Goal: Information Seeking & Learning: Learn about a topic

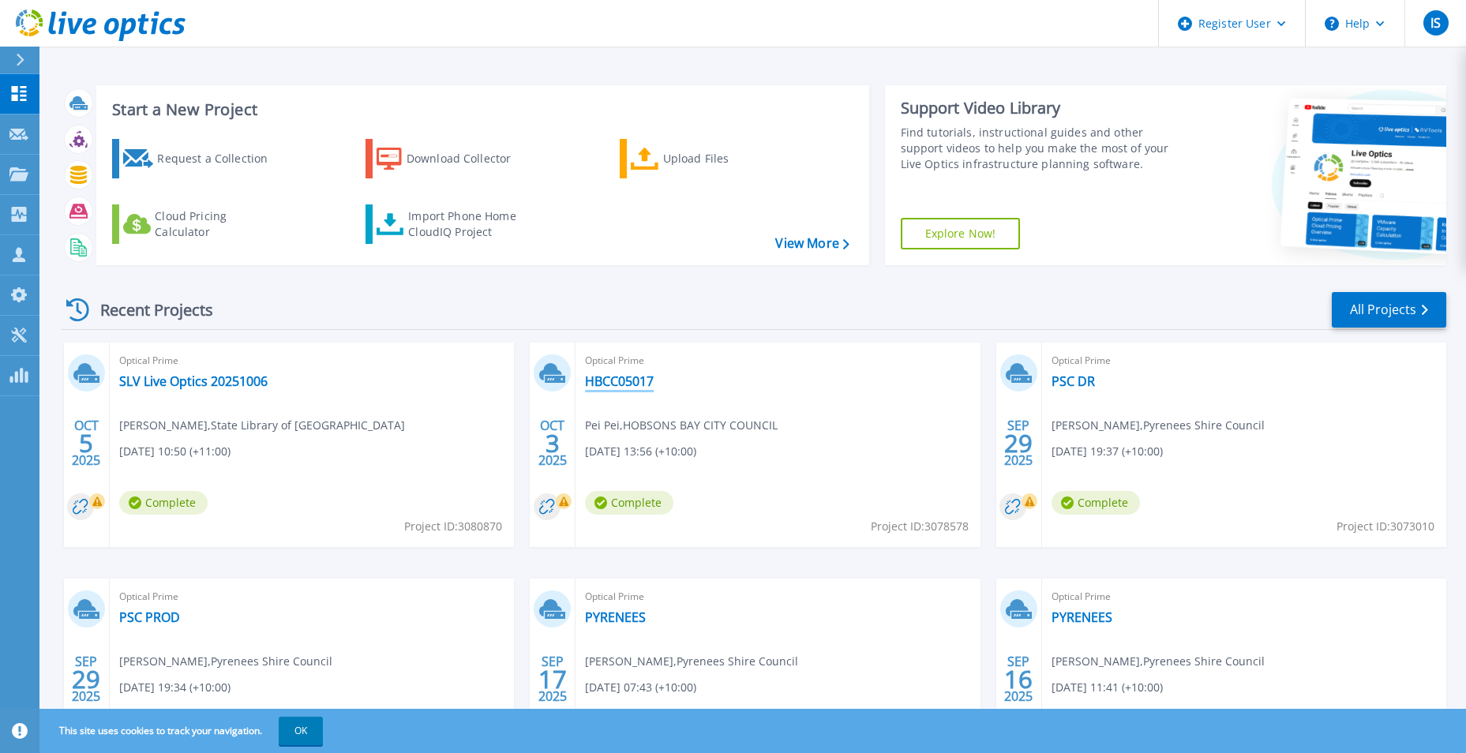
click at [647, 384] on link "HBCC05017" at bounding box center [619, 381] width 69 height 16
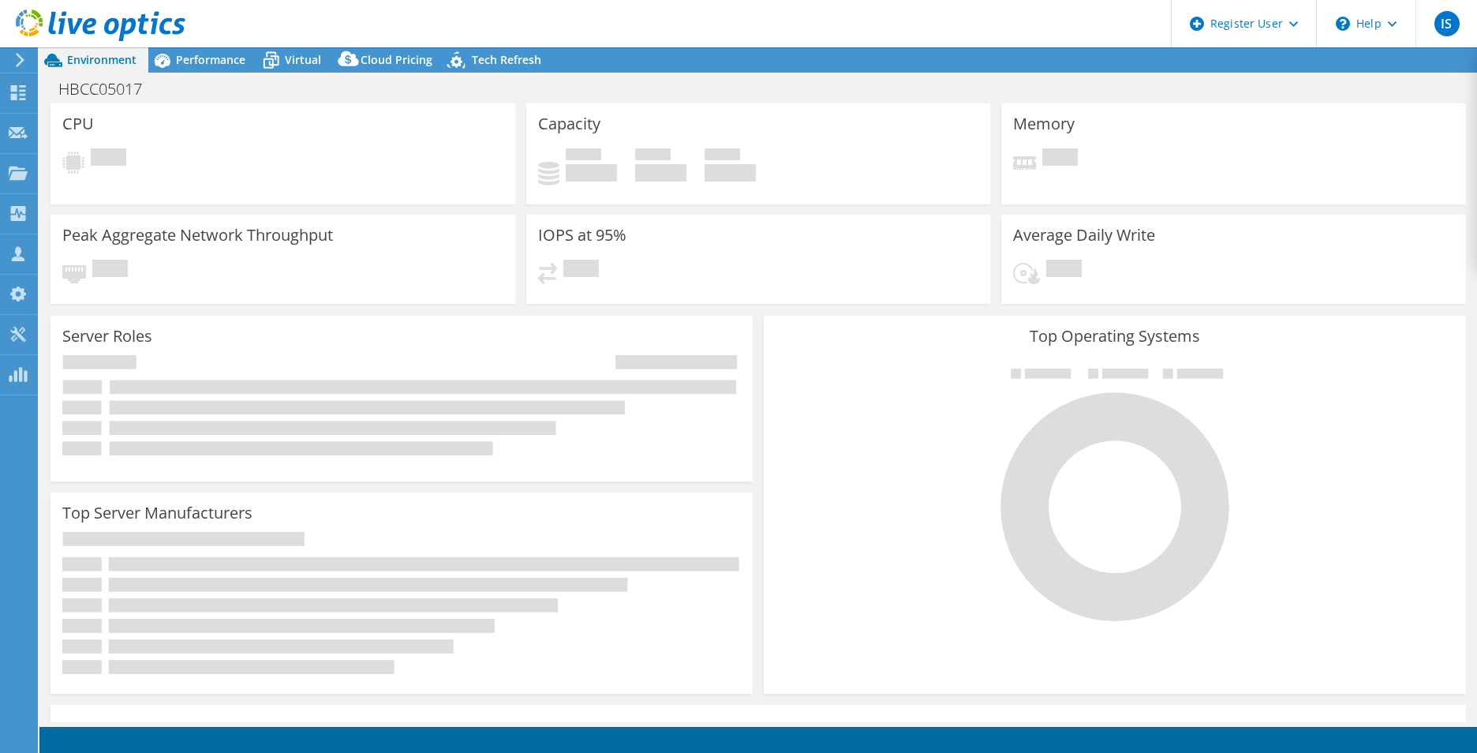
select select "USD"
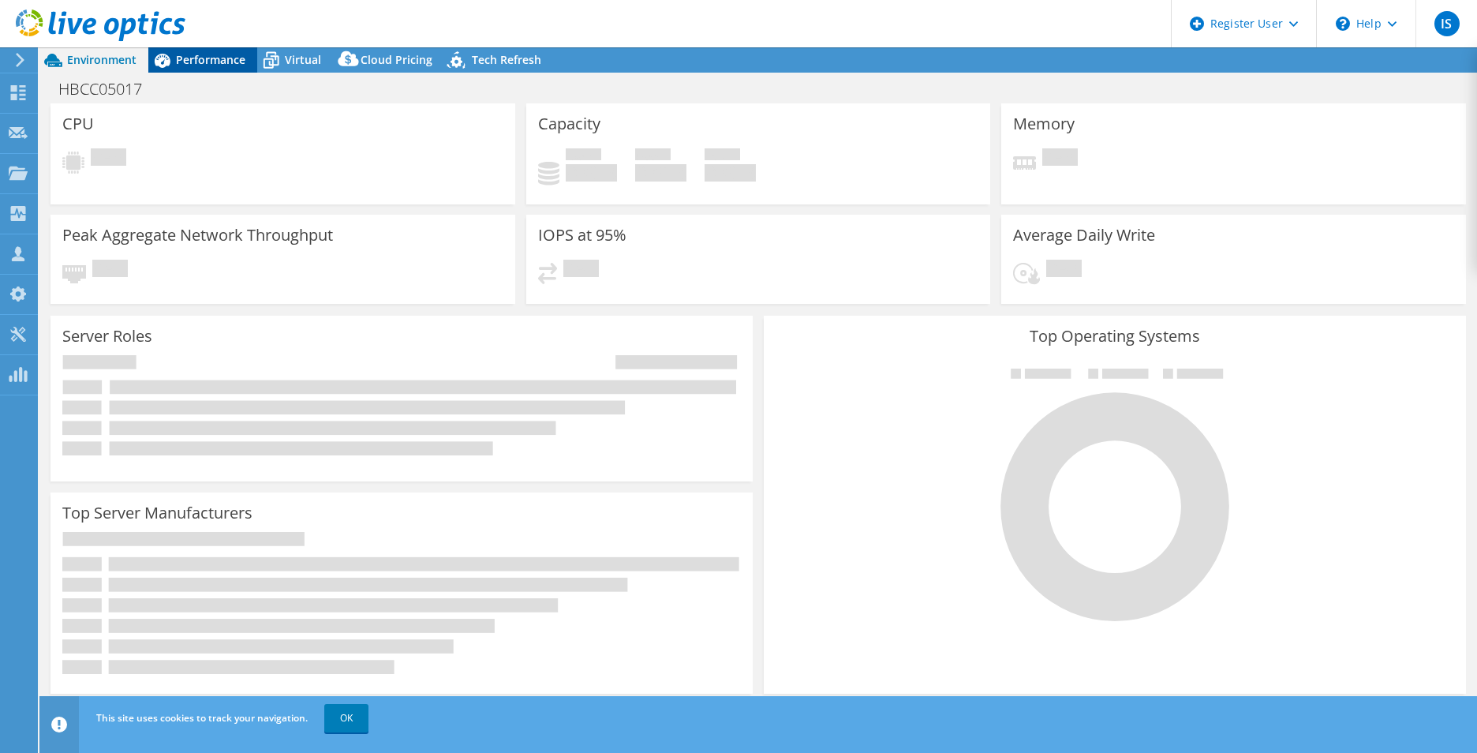
click at [197, 63] on span "Performance" at bounding box center [210, 59] width 69 height 15
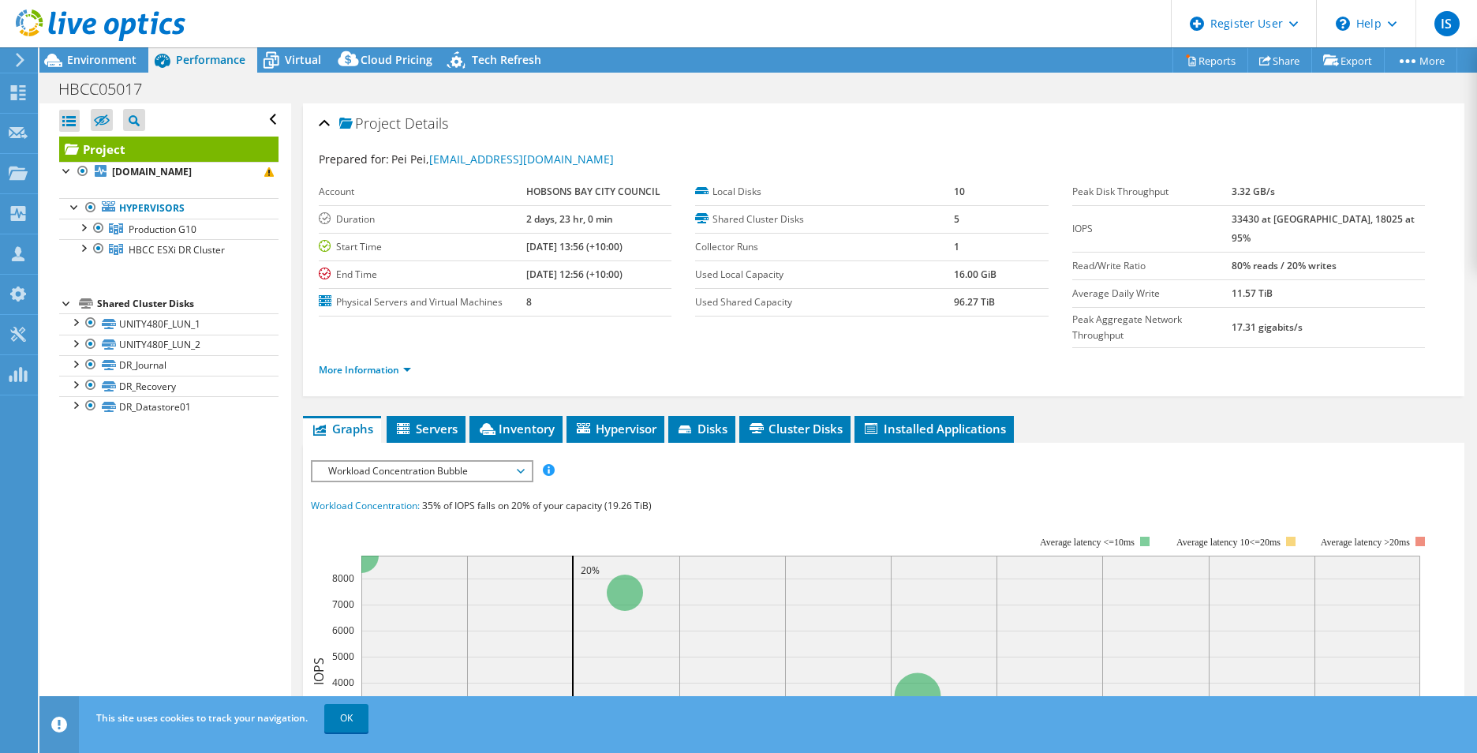
scroll to position [79, 0]
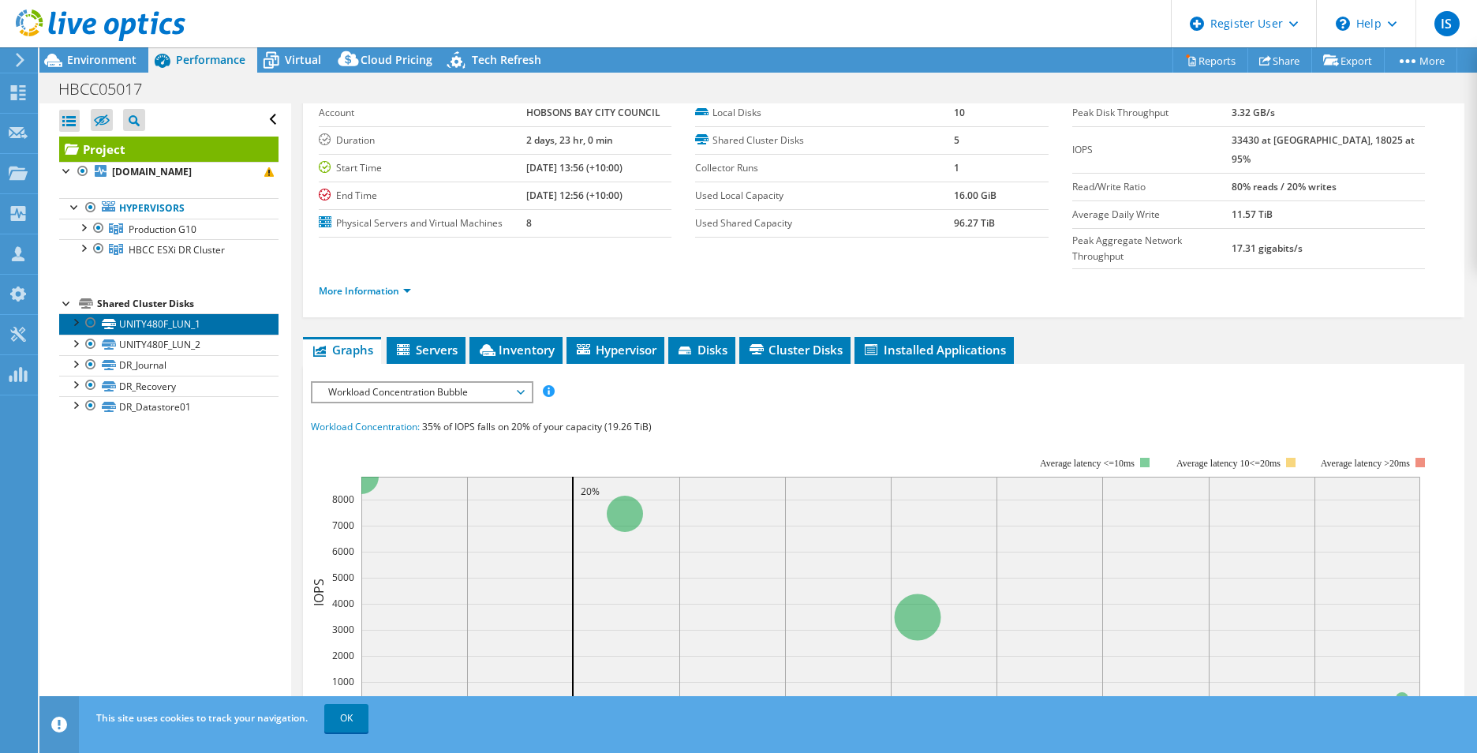
click at [132, 334] on link "UNITY480F_LUN_1" at bounding box center [168, 323] width 219 height 21
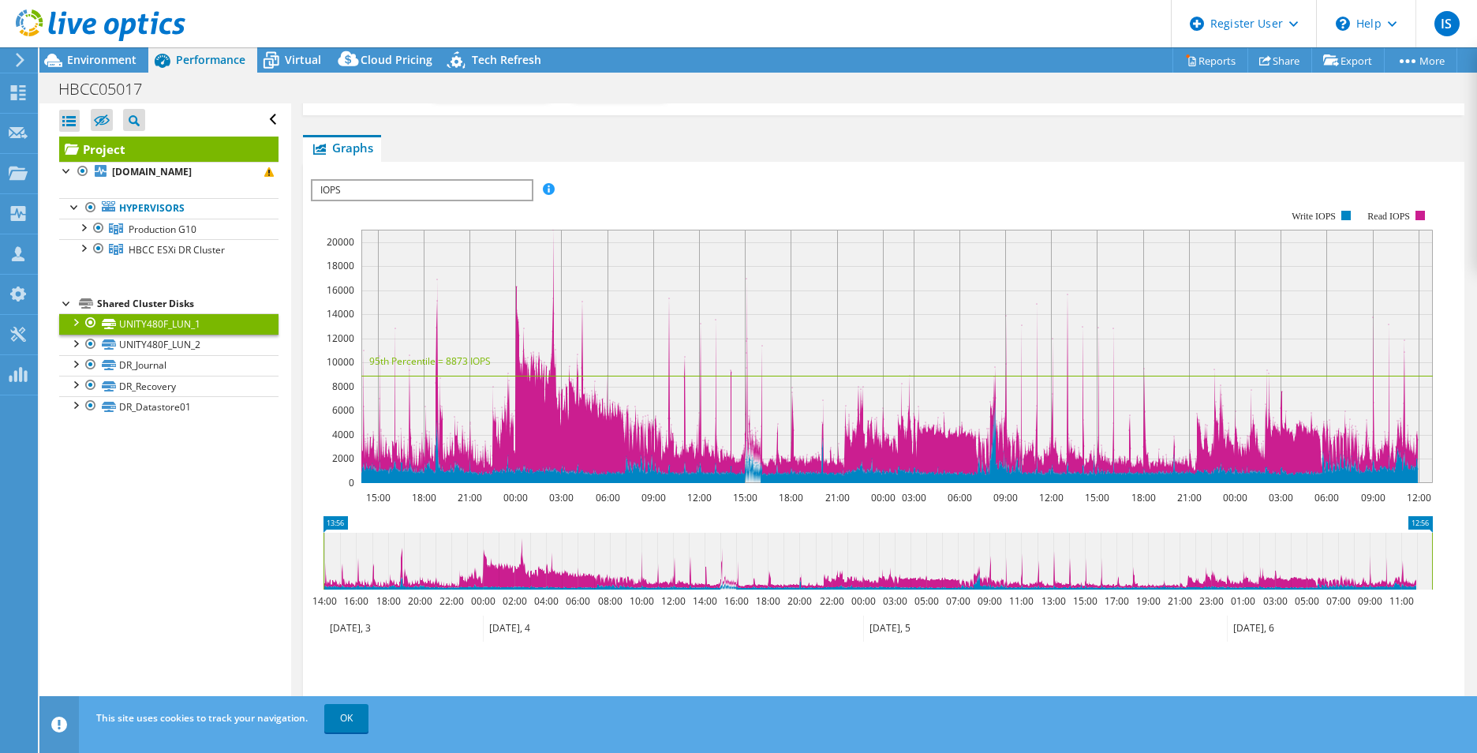
scroll to position [393, 0]
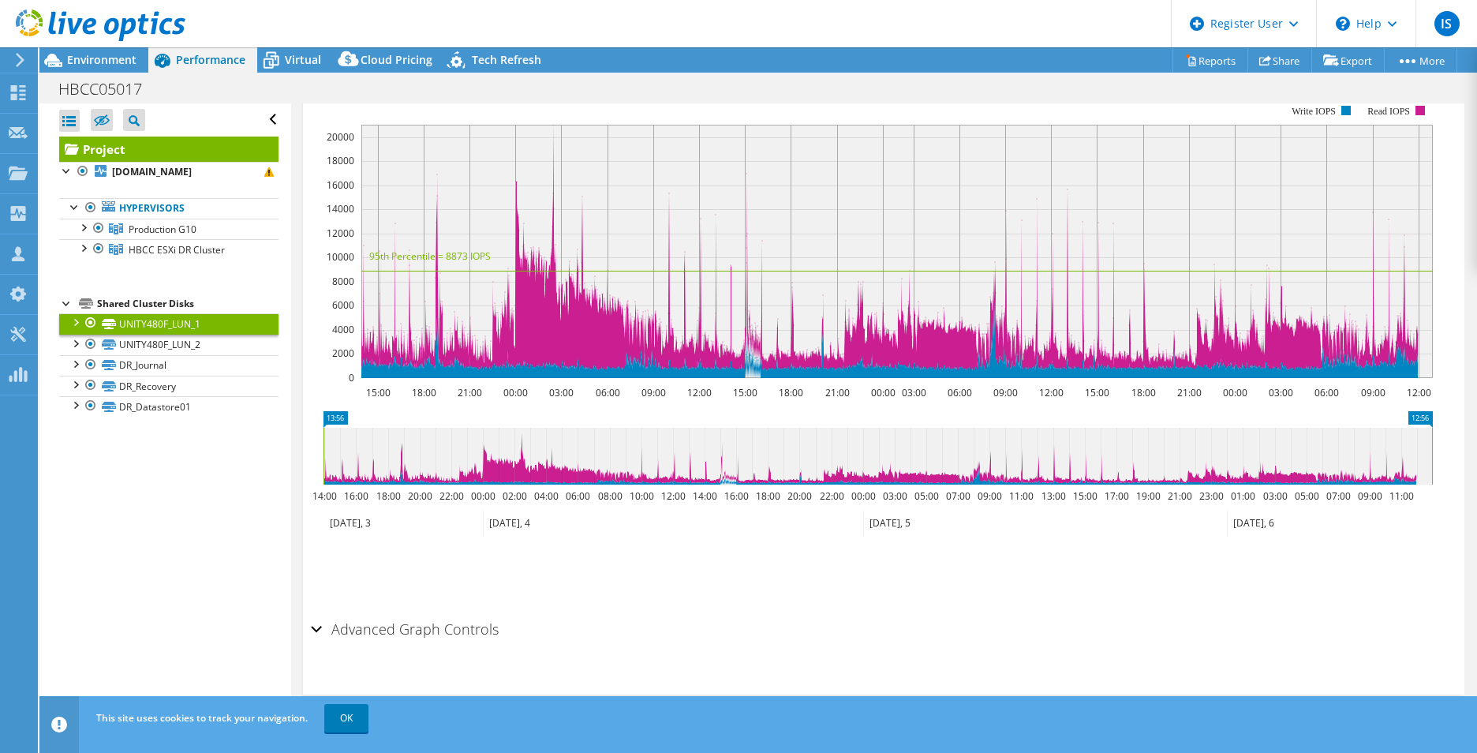
click at [317, 627] on div "Advanced Graph Controls" at bounding box center [884, 630] width 1146 height 34
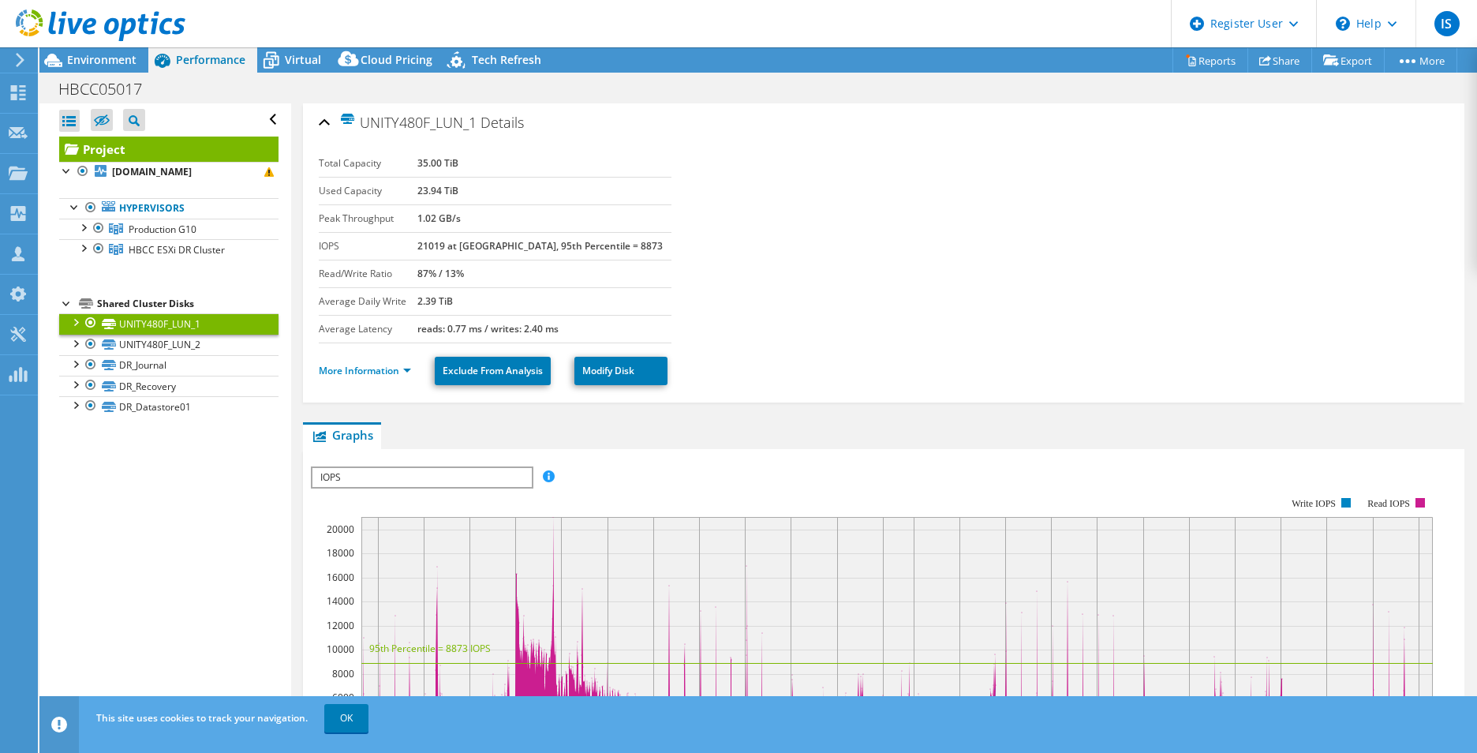
scroll to position [0, 0]
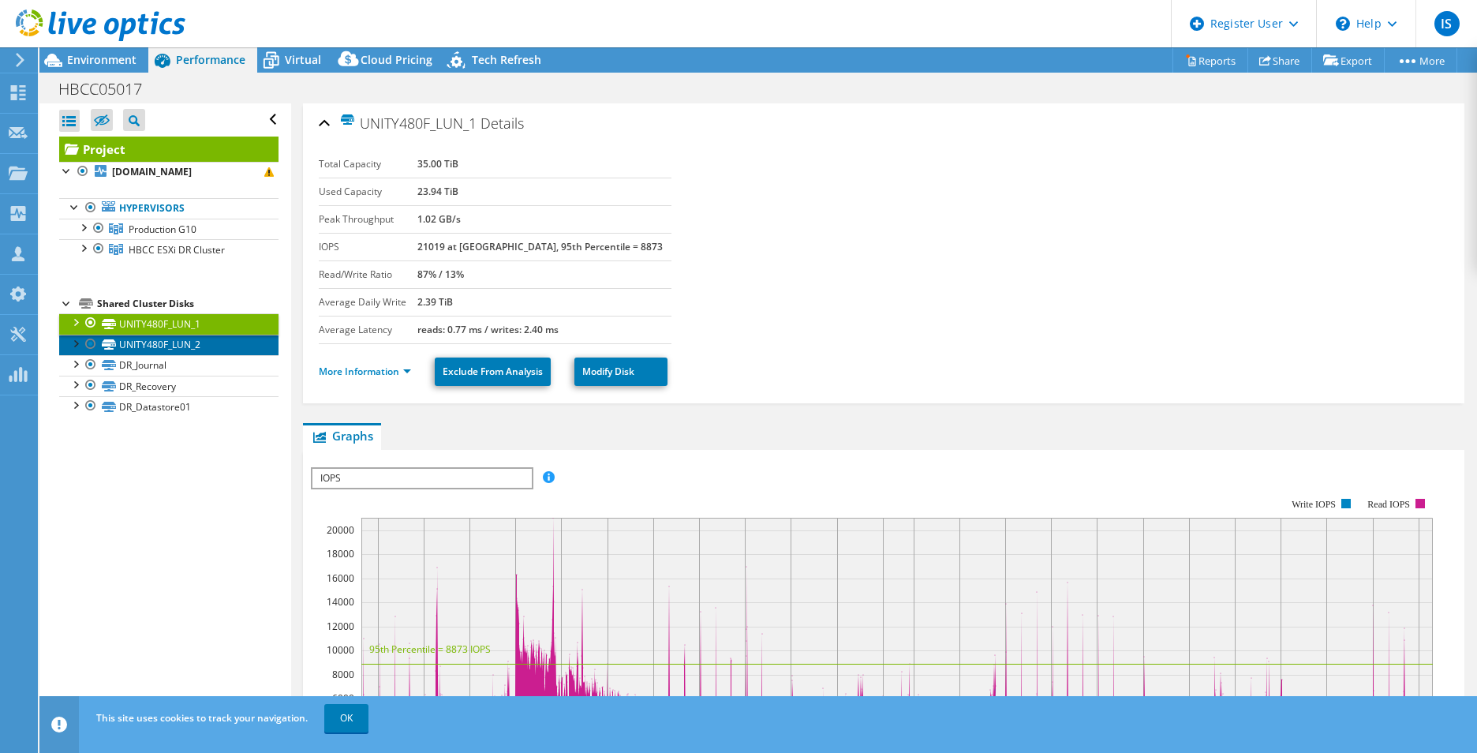
click at [189, 351] on link "UNITY480F_LUN_2" at bounding box center [168, 345] width 219 height 21
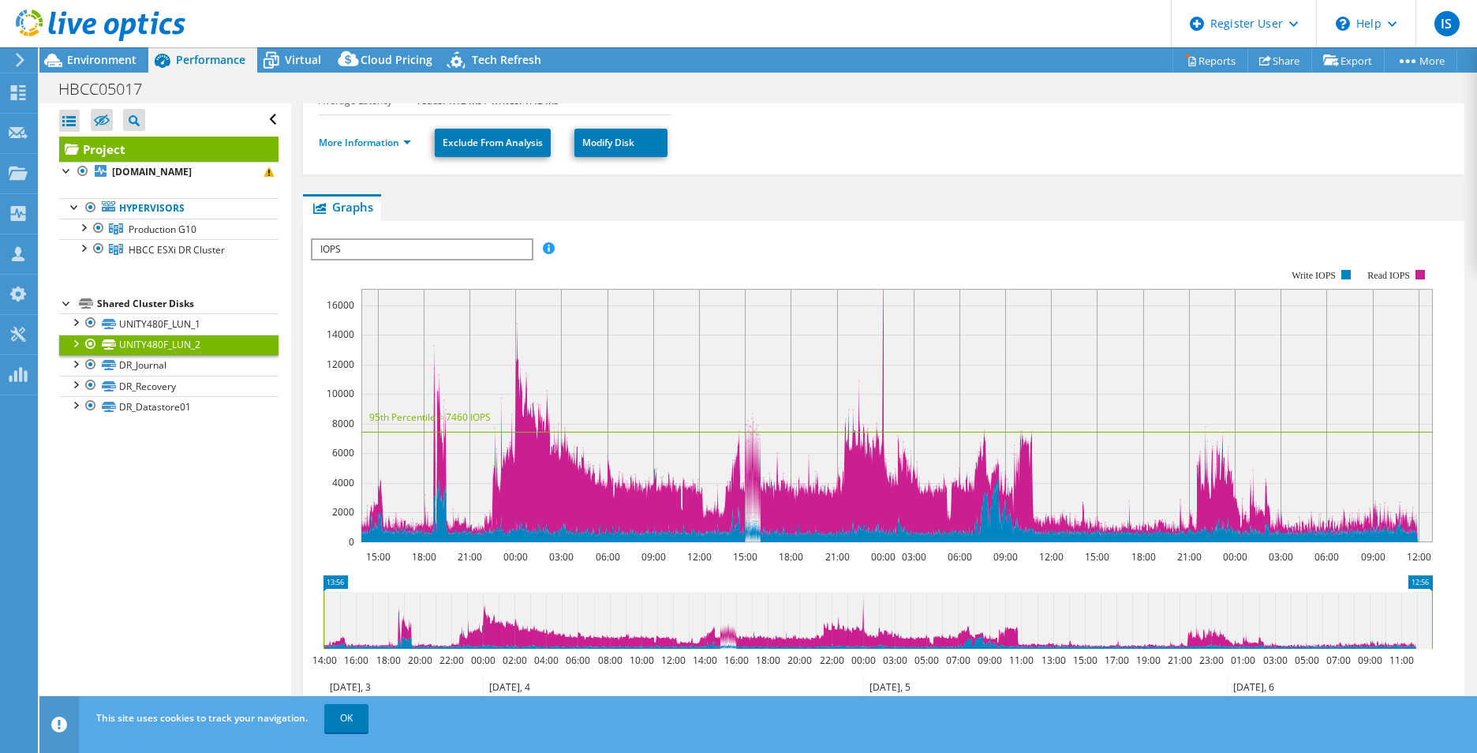
scroll to position [237, 0]
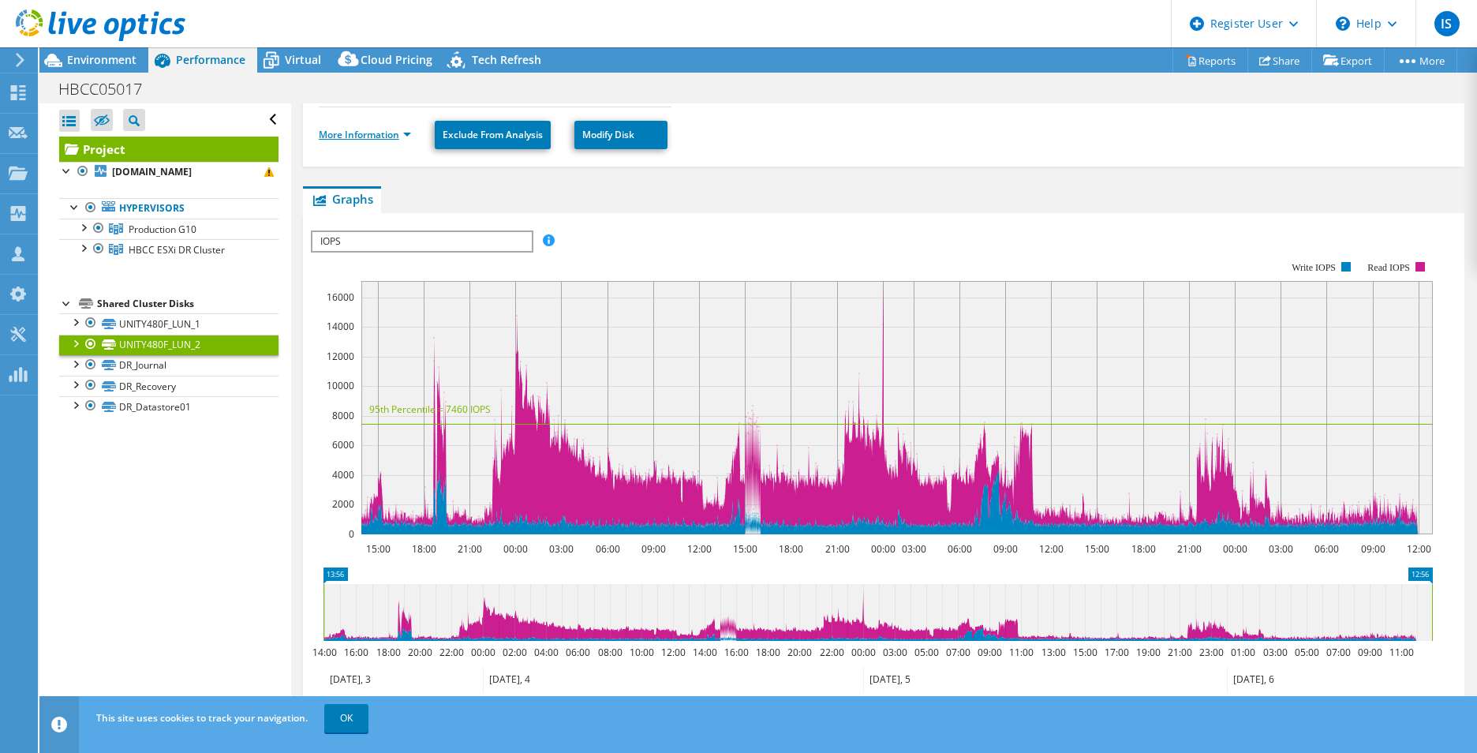
click at [403, 134] on link "More Information" at bounding box center [365, 134] width 92 height 13
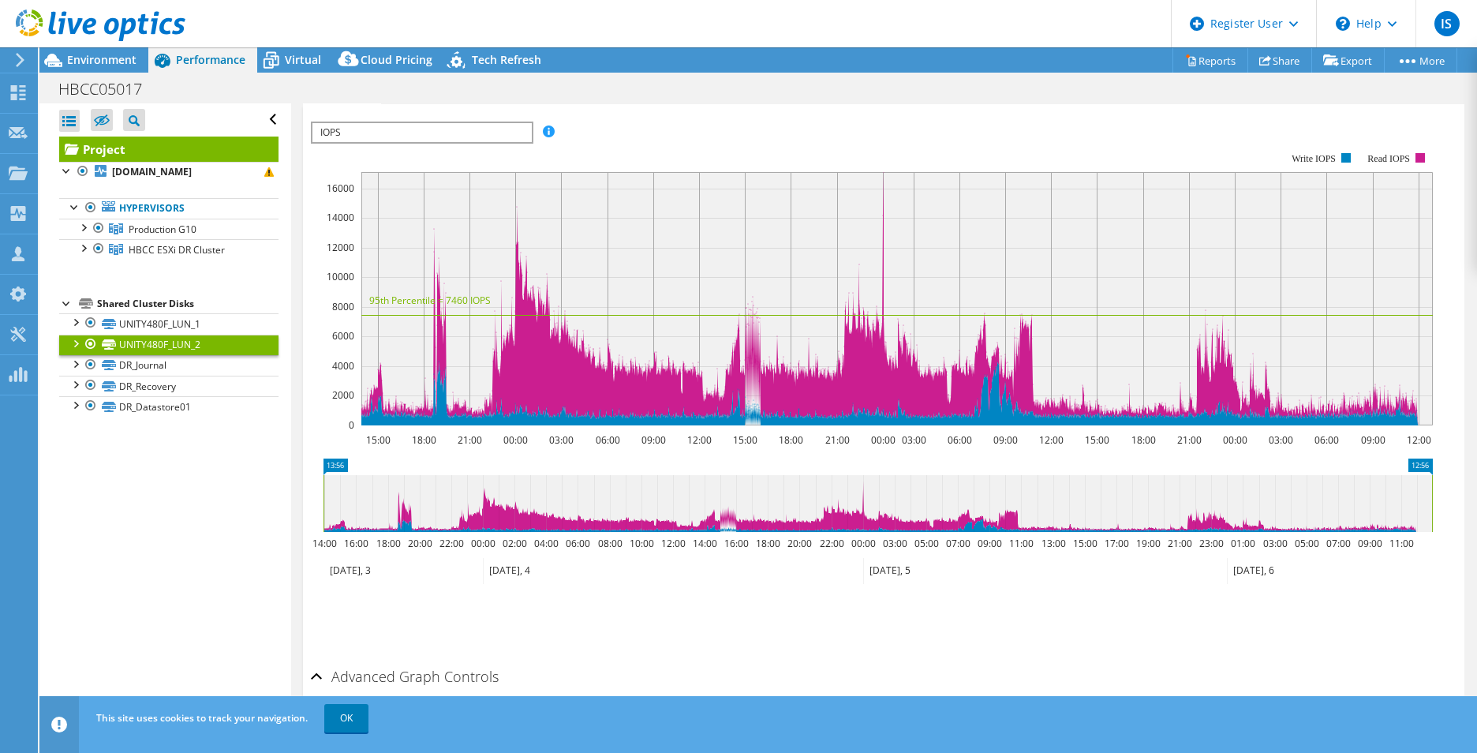
scroll to position [756, 0]
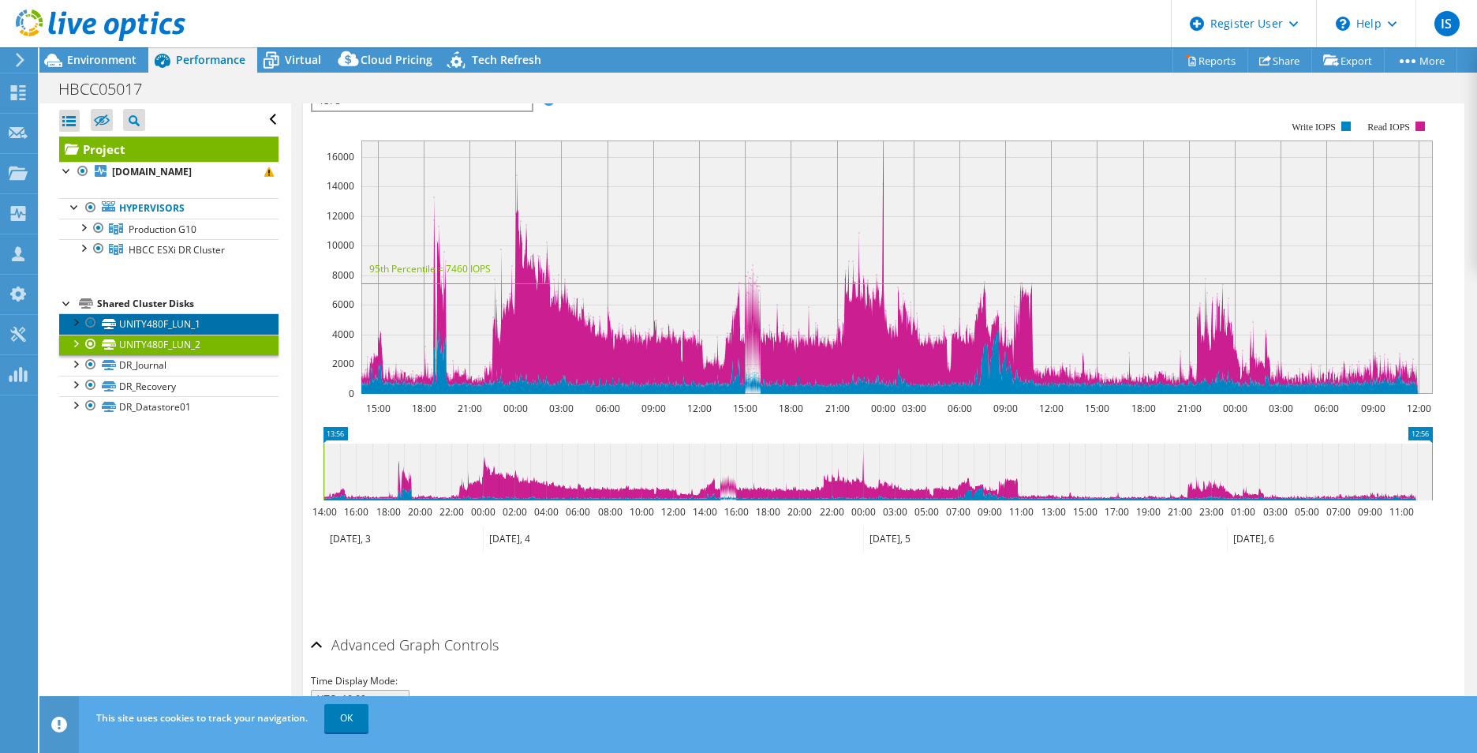
click at [176, 334] on link "UNITY480F_LUN_1" at bounding box center [168, 323] width 219 height 21
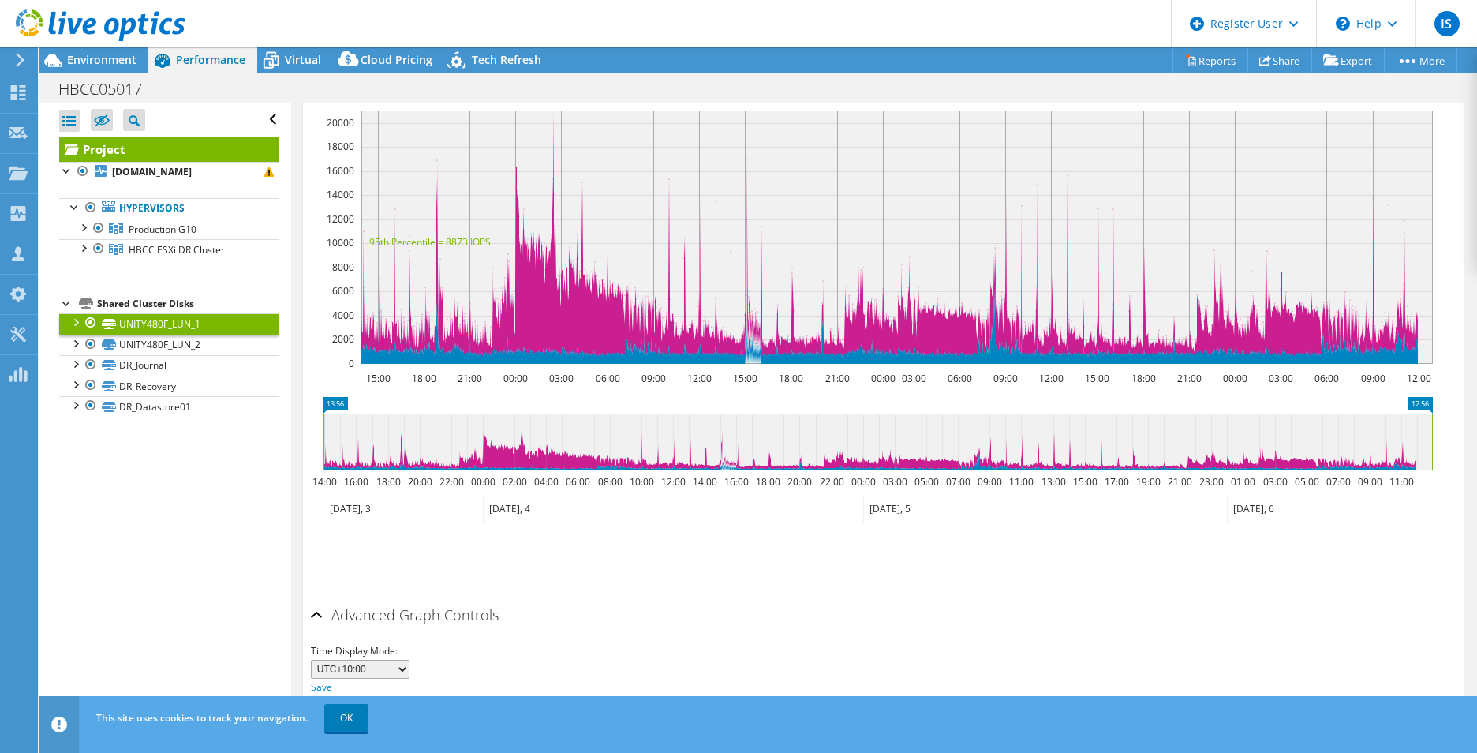
scroll to position [456, 0]
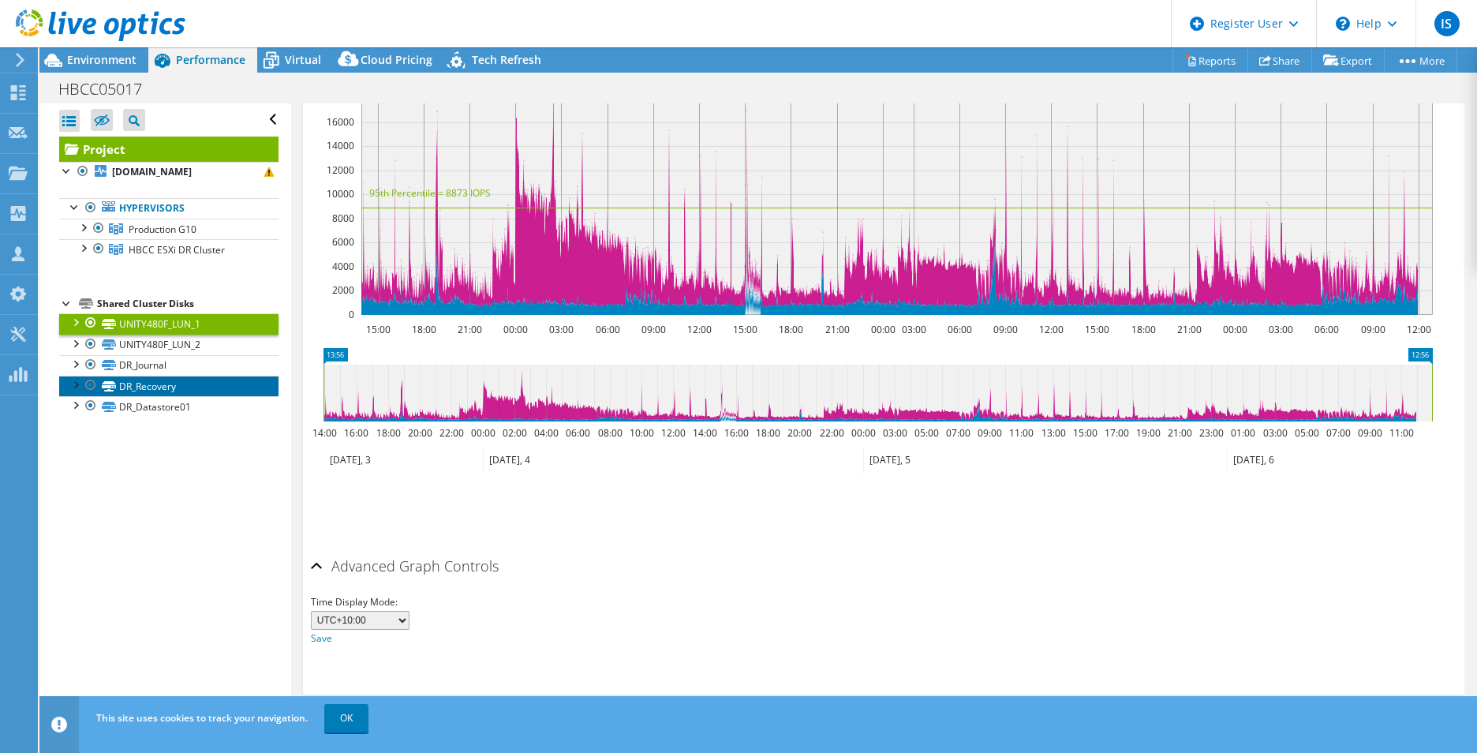
click at [170, 391] on link "DR_Recovery" at bounding box center [168, 386] width 219 height 21
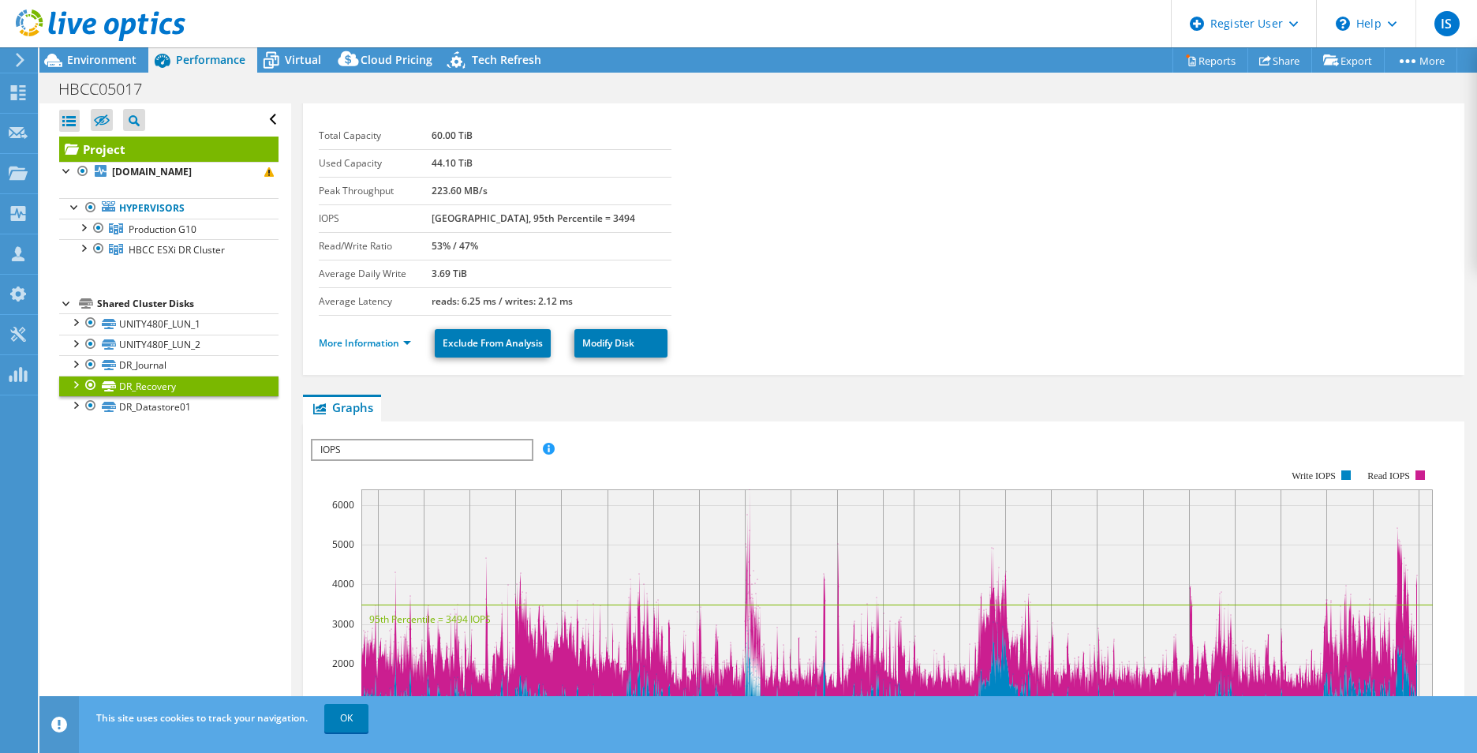
scroll to position [0, 0]
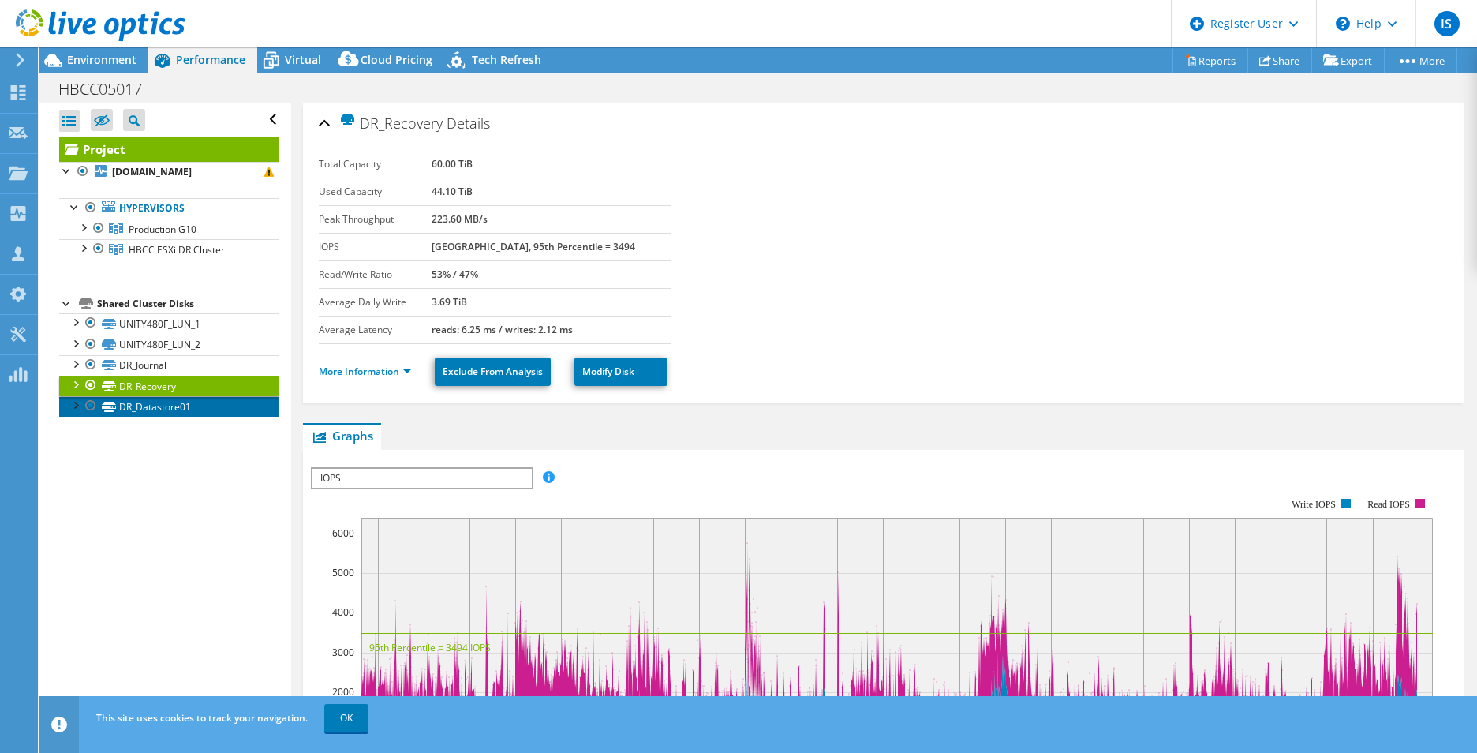
click at [169, 417] on link "DR_Datastore01" at bounding box center [168, 406] width 219 height 21
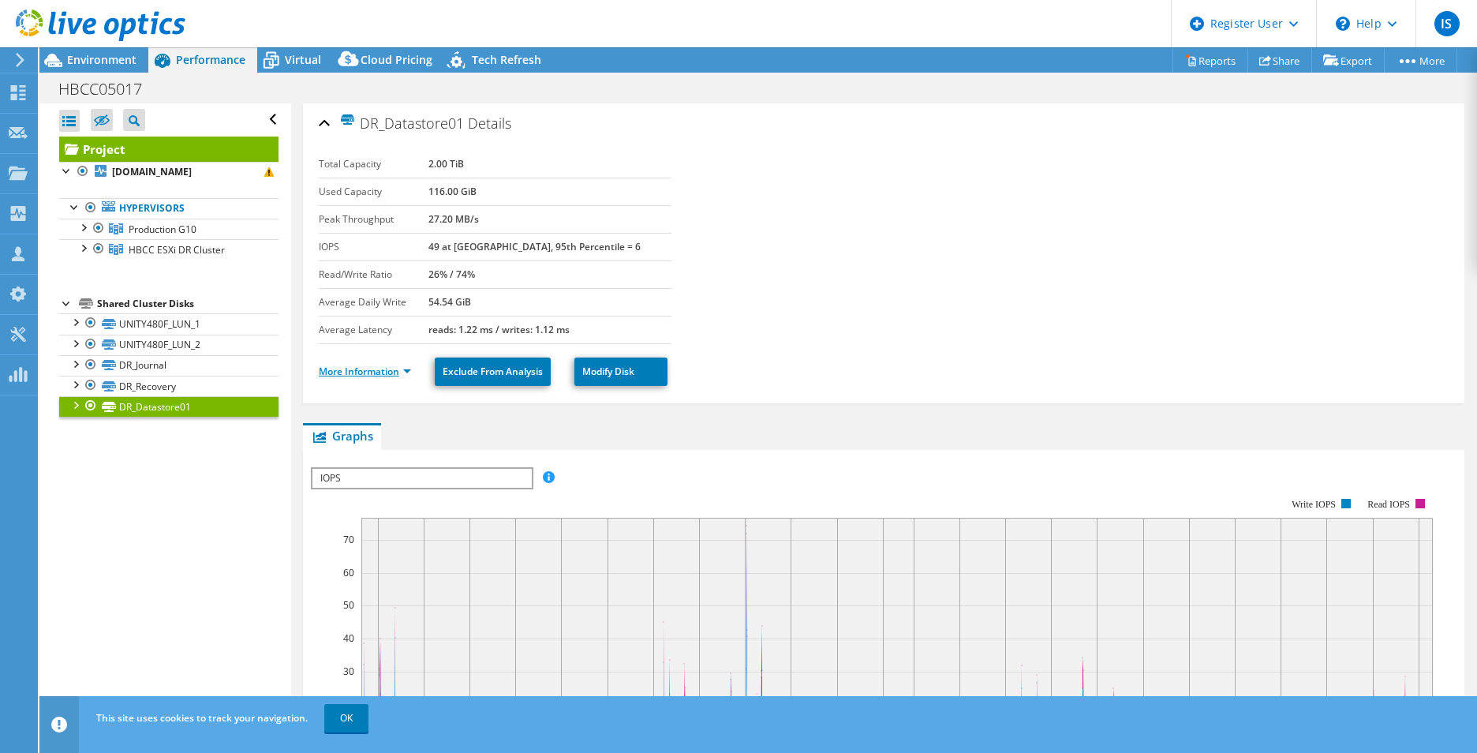
click at [406, 371] on link "More Information" at bounding box center [365, 371] width 92 height 13
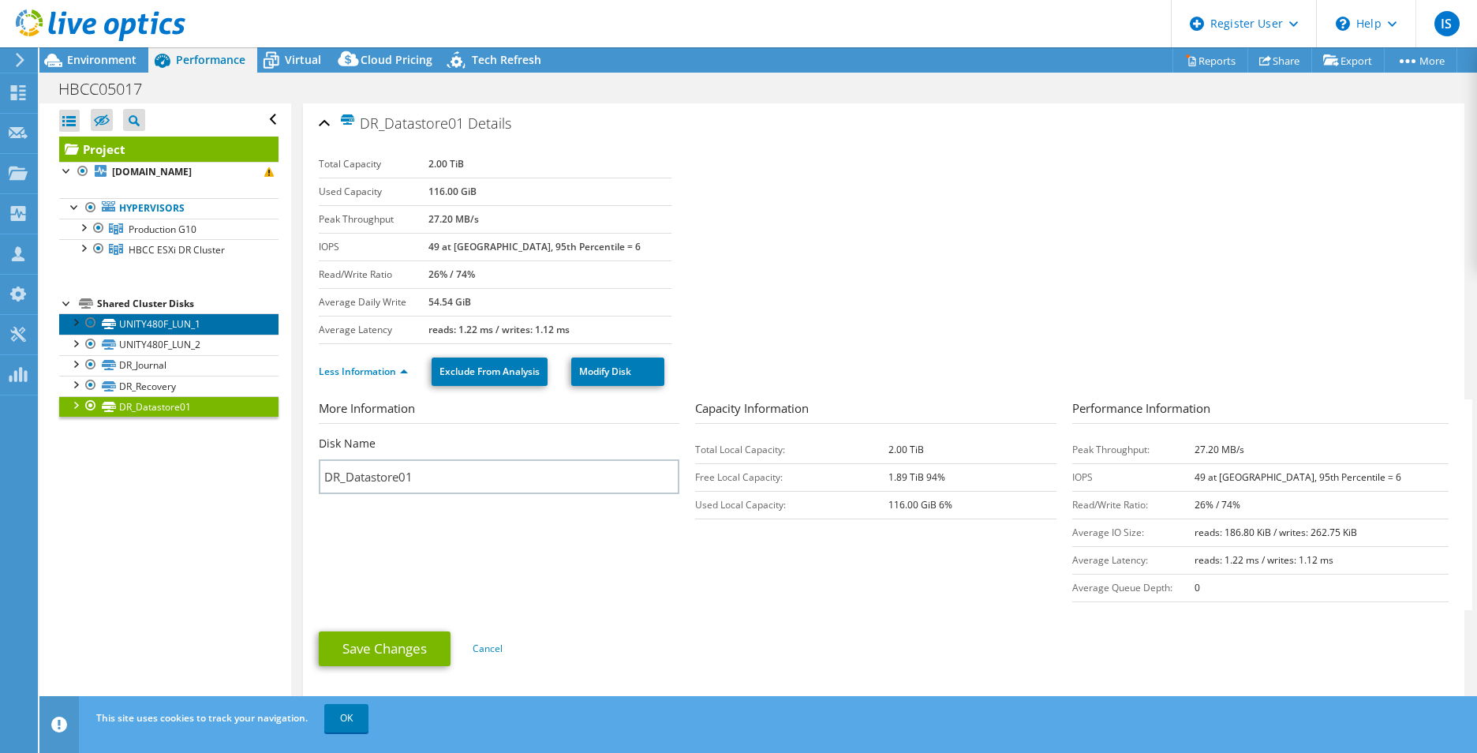
click at [114, 329] on icon at bounding box center [109, 324] width 14 height 10
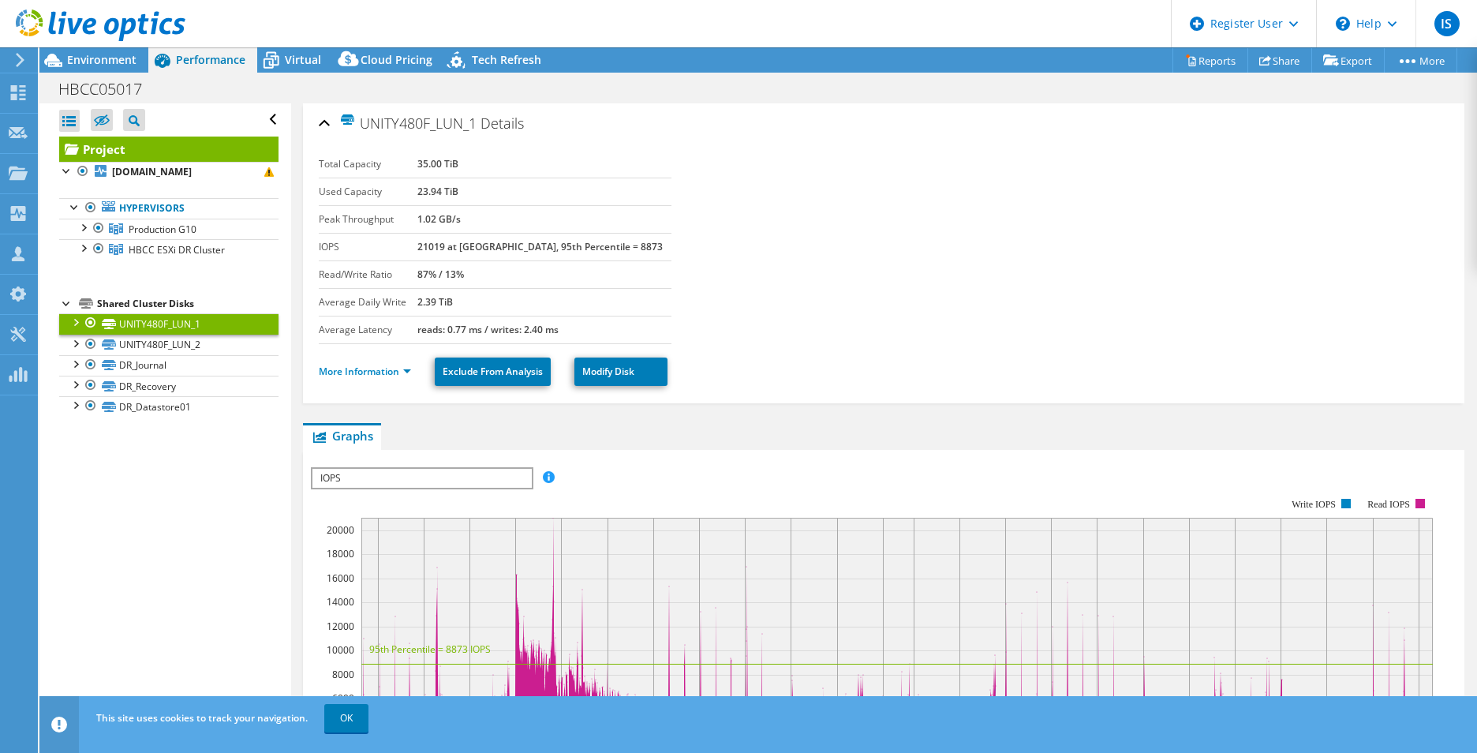
click at [77, 329] on div at bounding box center [75, 321] width 16 height 16
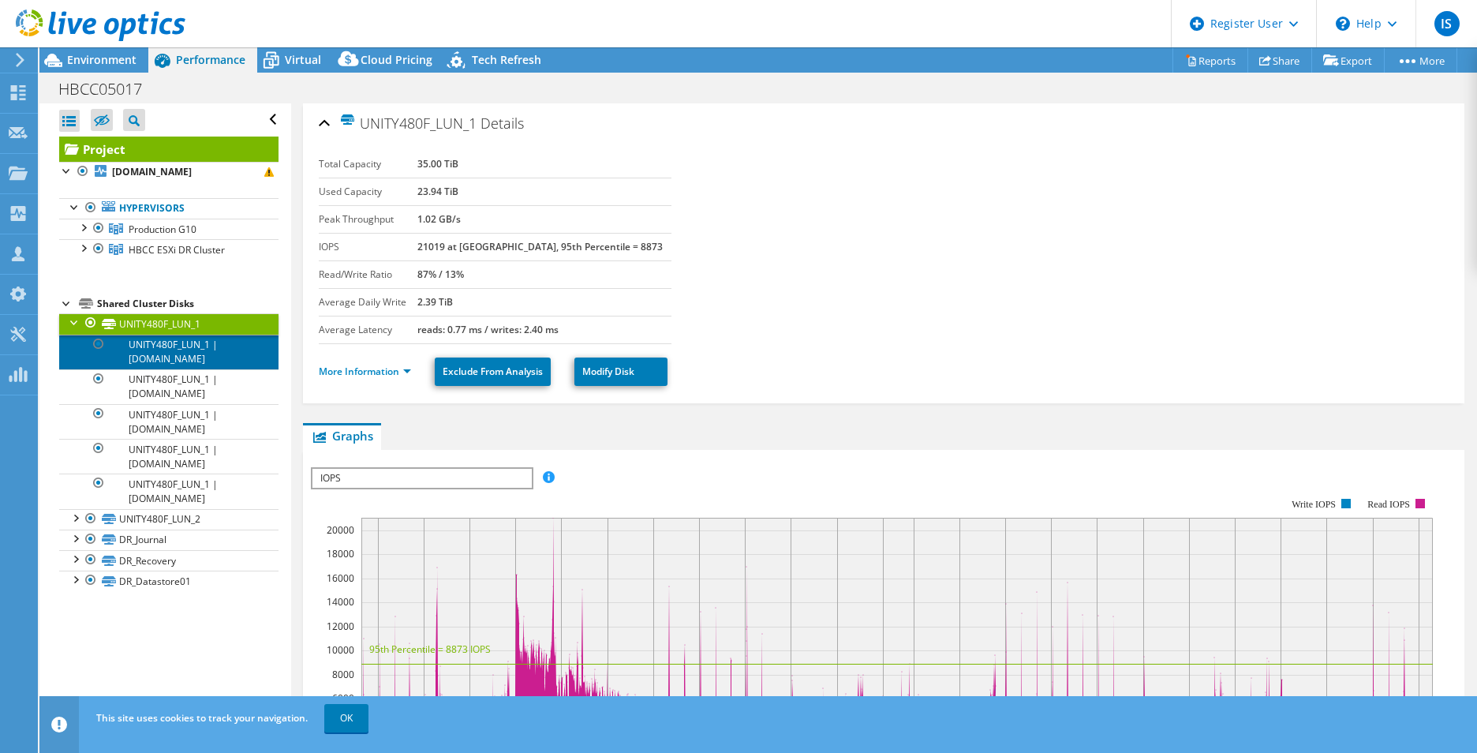
click at [193, 360] on link "UNITY480F_LUN_1 | hbcc-p-esxi-g10-05.hobsonsbay.vic.gov.au" at bounding box center [168, 352] width 219 height 35
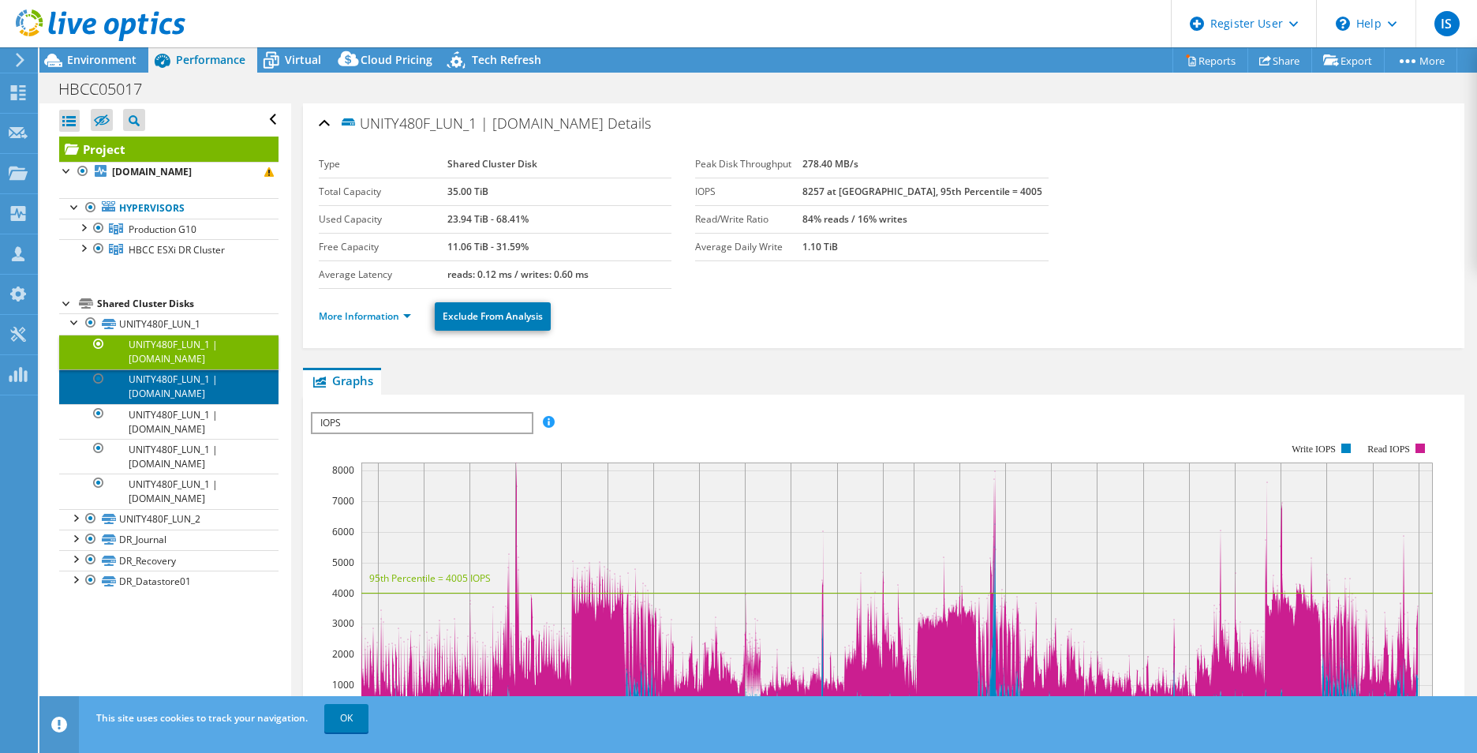
click at [212, 404] on link "UNITY480F_LUN_1 | hbcc-p-esxi-g10-01.hobsonsbay.vic.gov.au" at bounding box center [168, 386] width 219 height 35
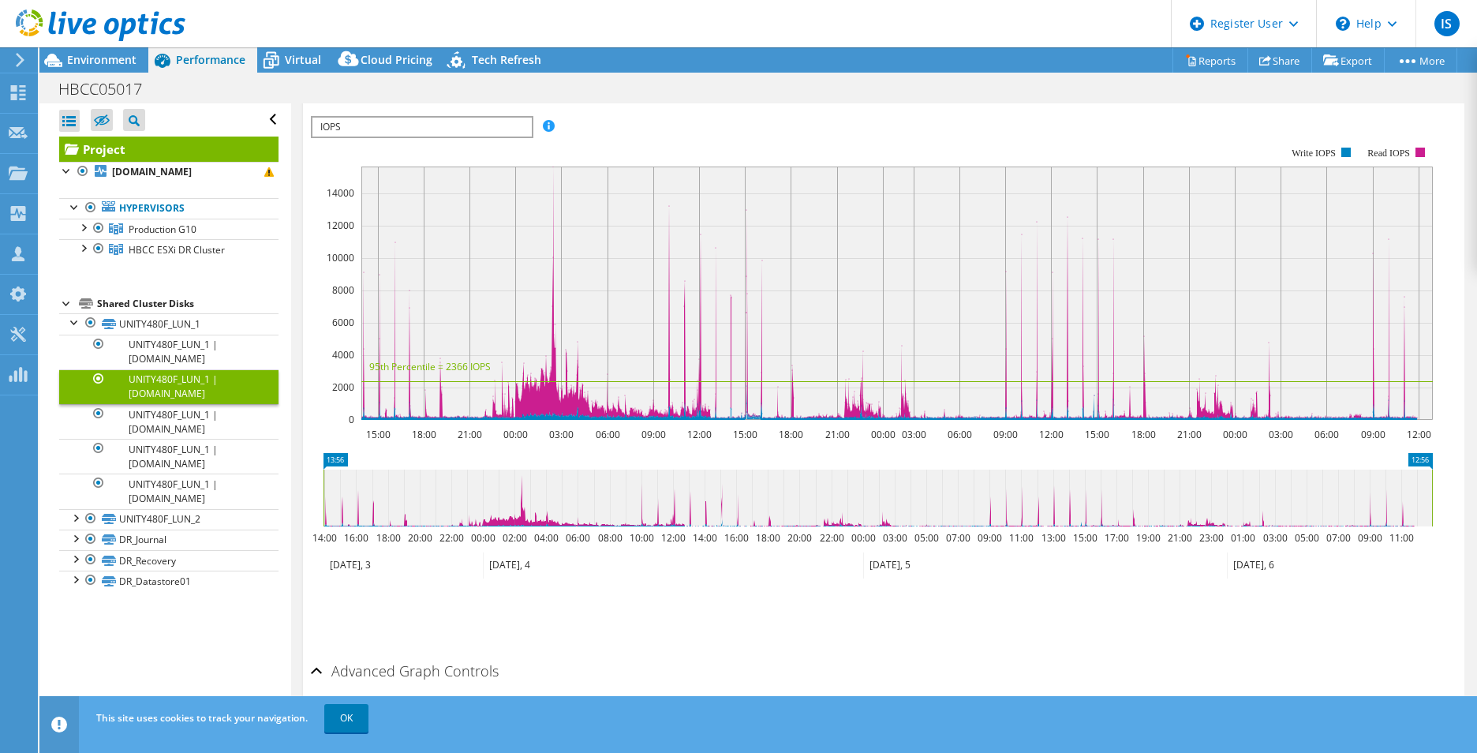
scroll to position [316, 0]
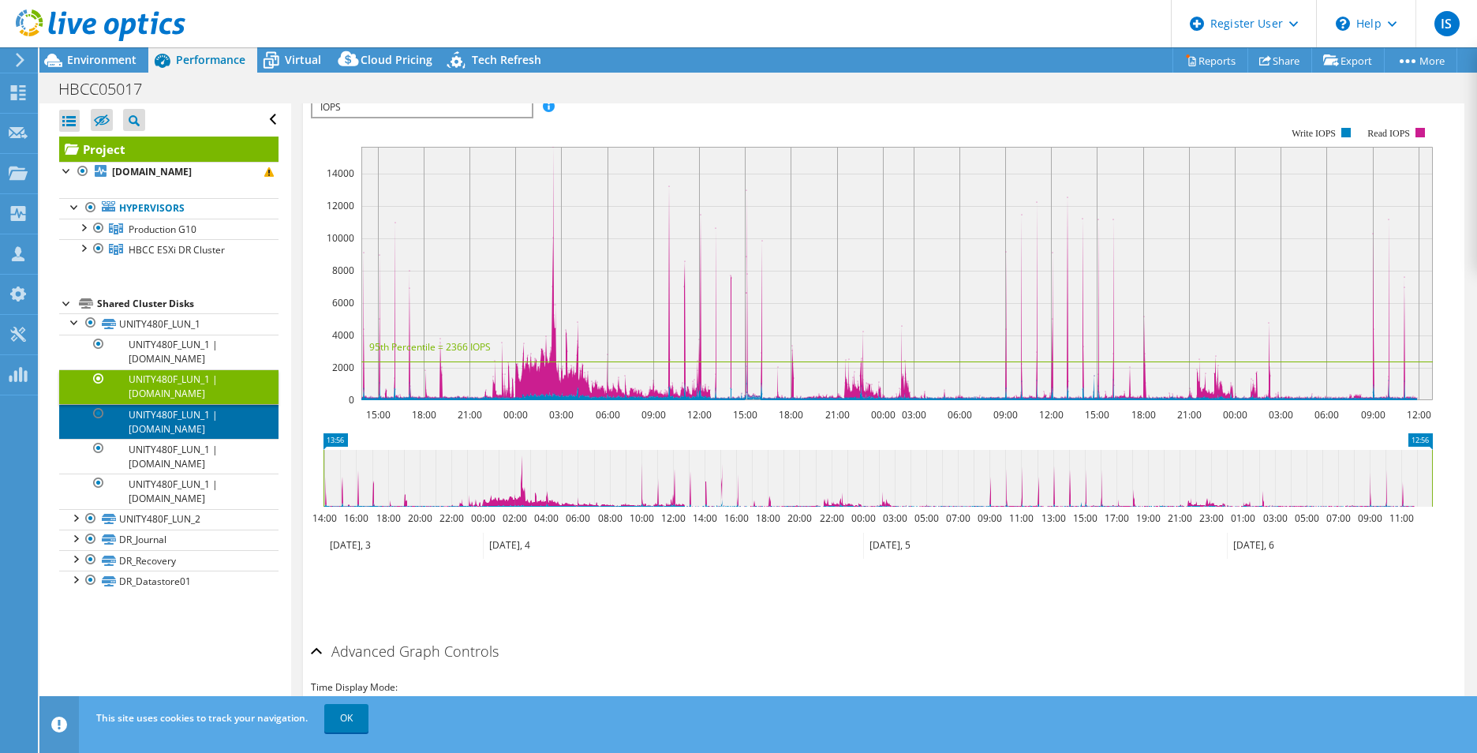
click at [183, 439] on link "UNITY480F_LUN_1 | hbcc-p-esxi-g10-02.hobsonsbay.vic.gov.au" at bounding box center [168, 421] width 219 height 35
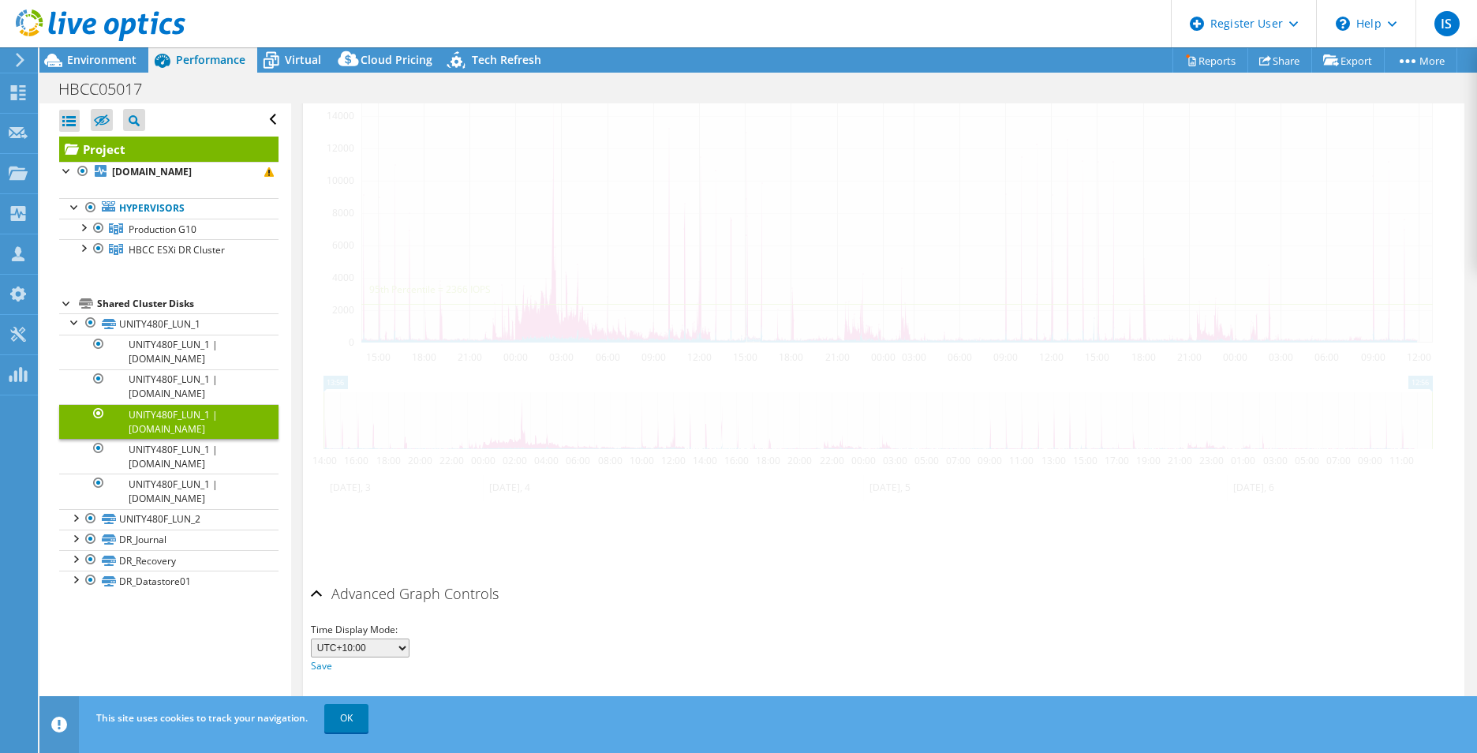
scroll to position [401, 0]
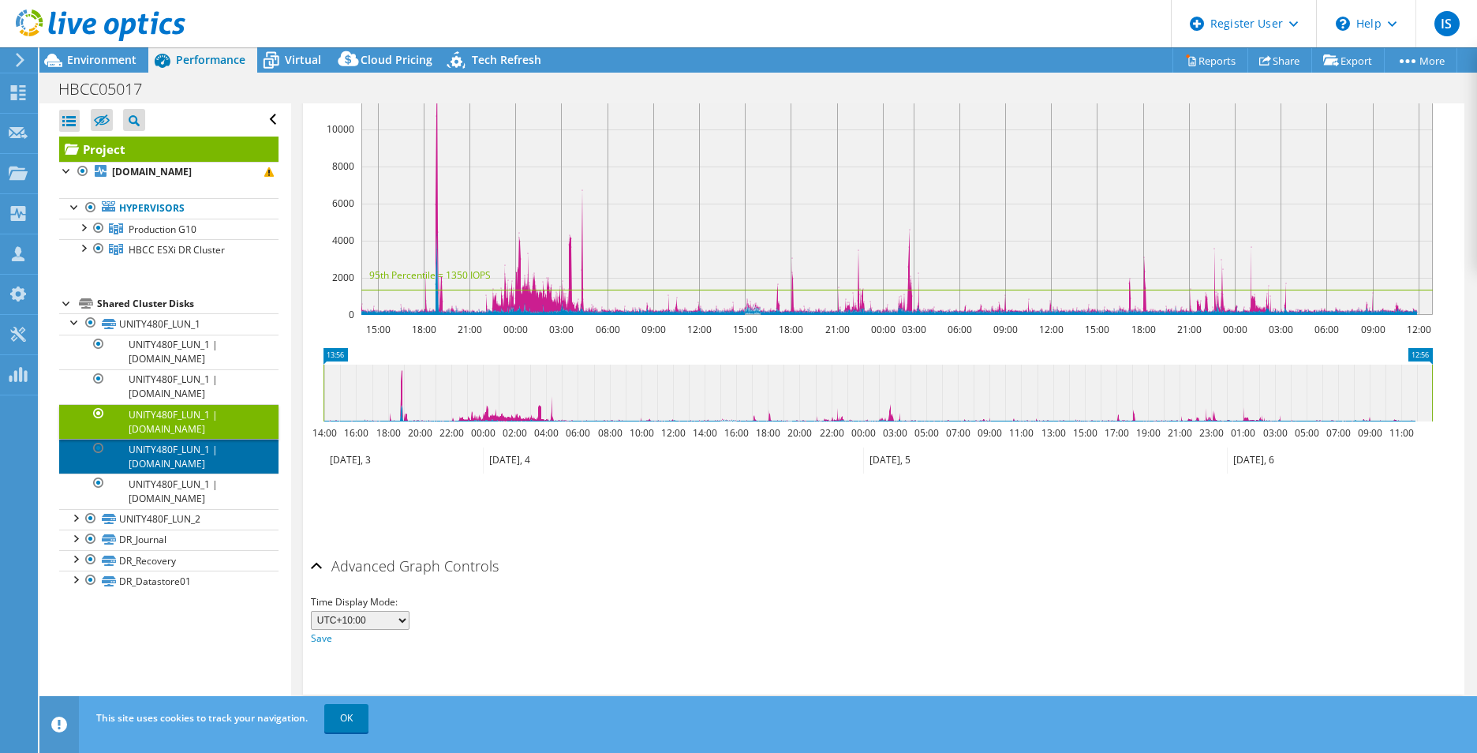
click at [217, 474] on link "UNITY480F_LUN_1 | hbcc-p-esxi-g10-04.hobsonsbay.vic.gov.au" at bounding box center [168, 456] width 219 height 35
